Goal: Download file/media

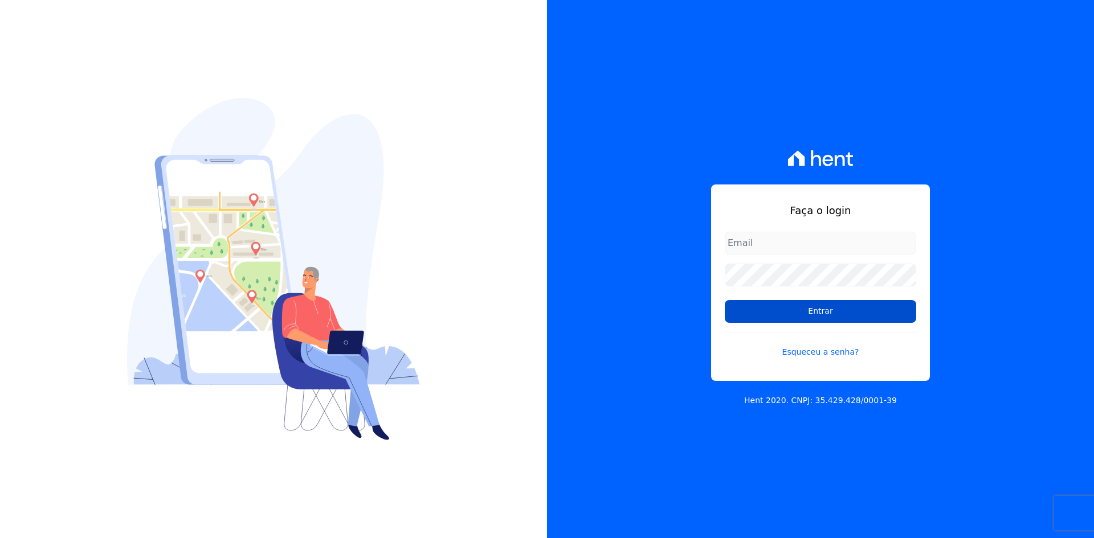
type input "[EMAIL_ADDRESS][DOMAIN_NAME]"
click at [807, 311] on input "Entrar" at bounding box center [820, 311] width 191 height 23
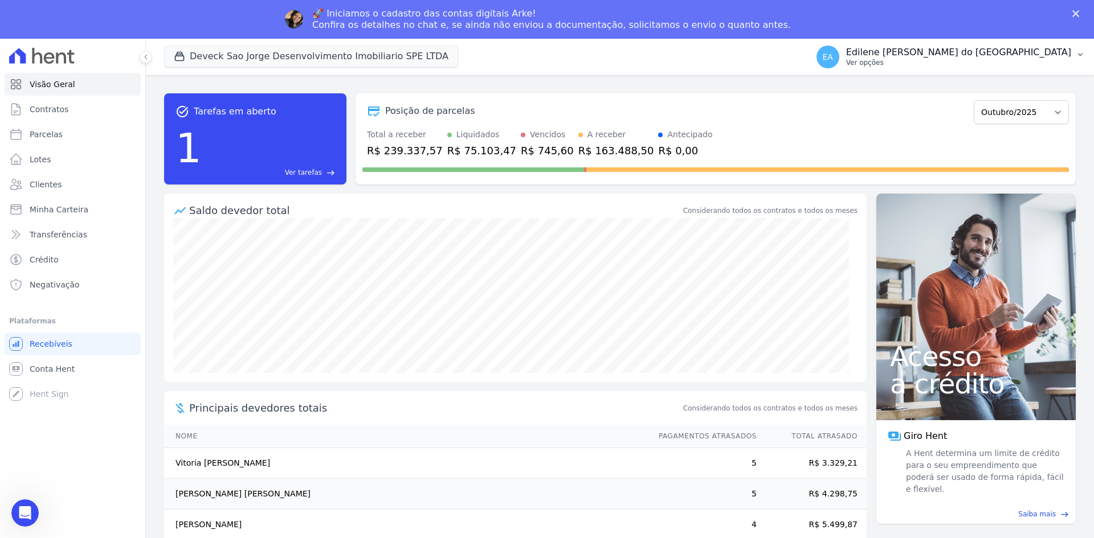
click at [913, 65] on p "Ver opções" at bounding box center [958, 62] width 225 height 9
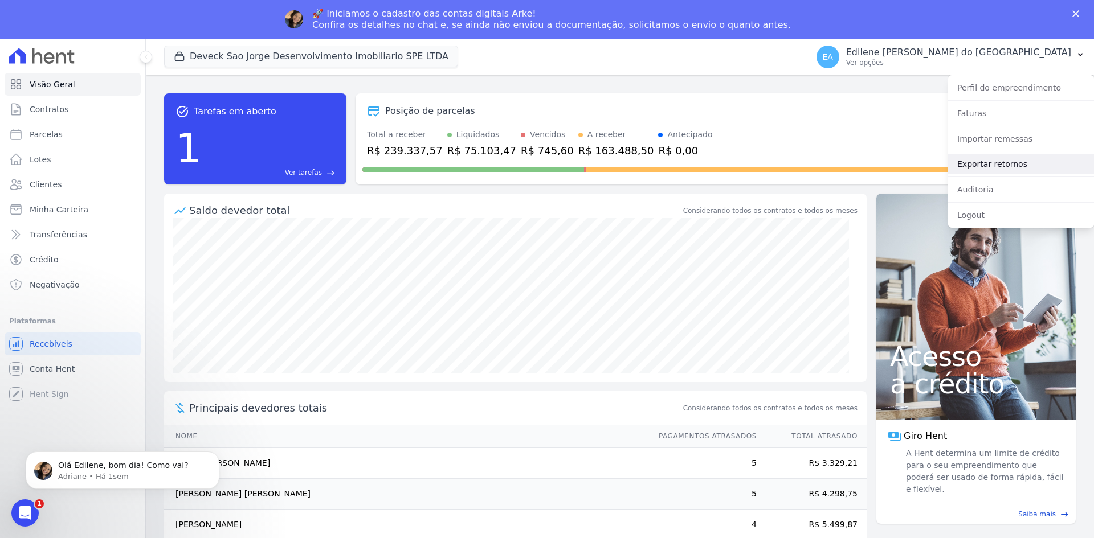
click at [988, 161] on link "Exportar retornos" at bounding box center [1021, 164] width 146 height 21
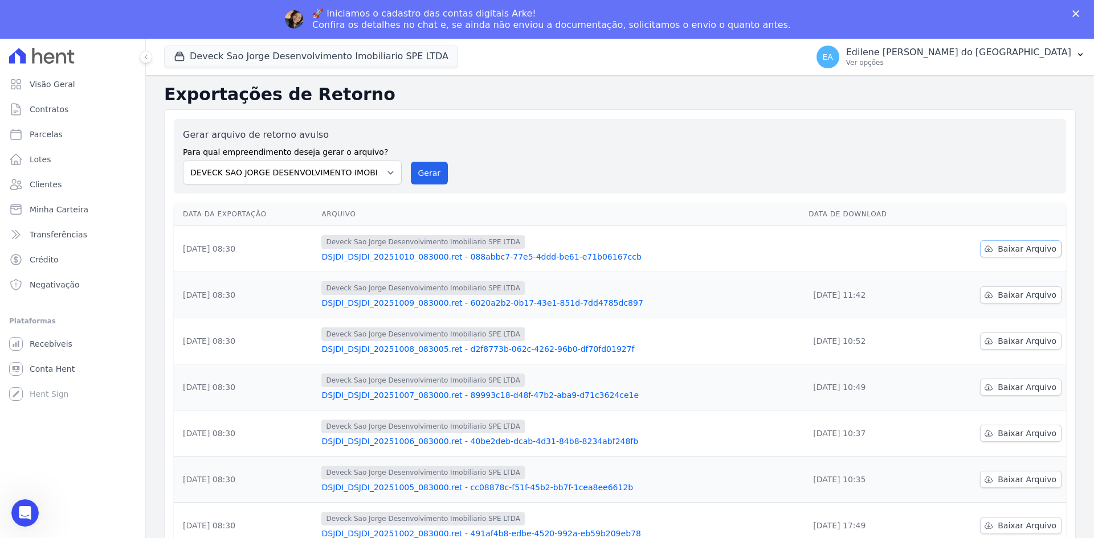
click at [1015, 248] on span "Baixar Arquivo" at bounding box center [1026, 248] width 59 height 11
